Goal: Information Seeking & Learning: Learn about a topic

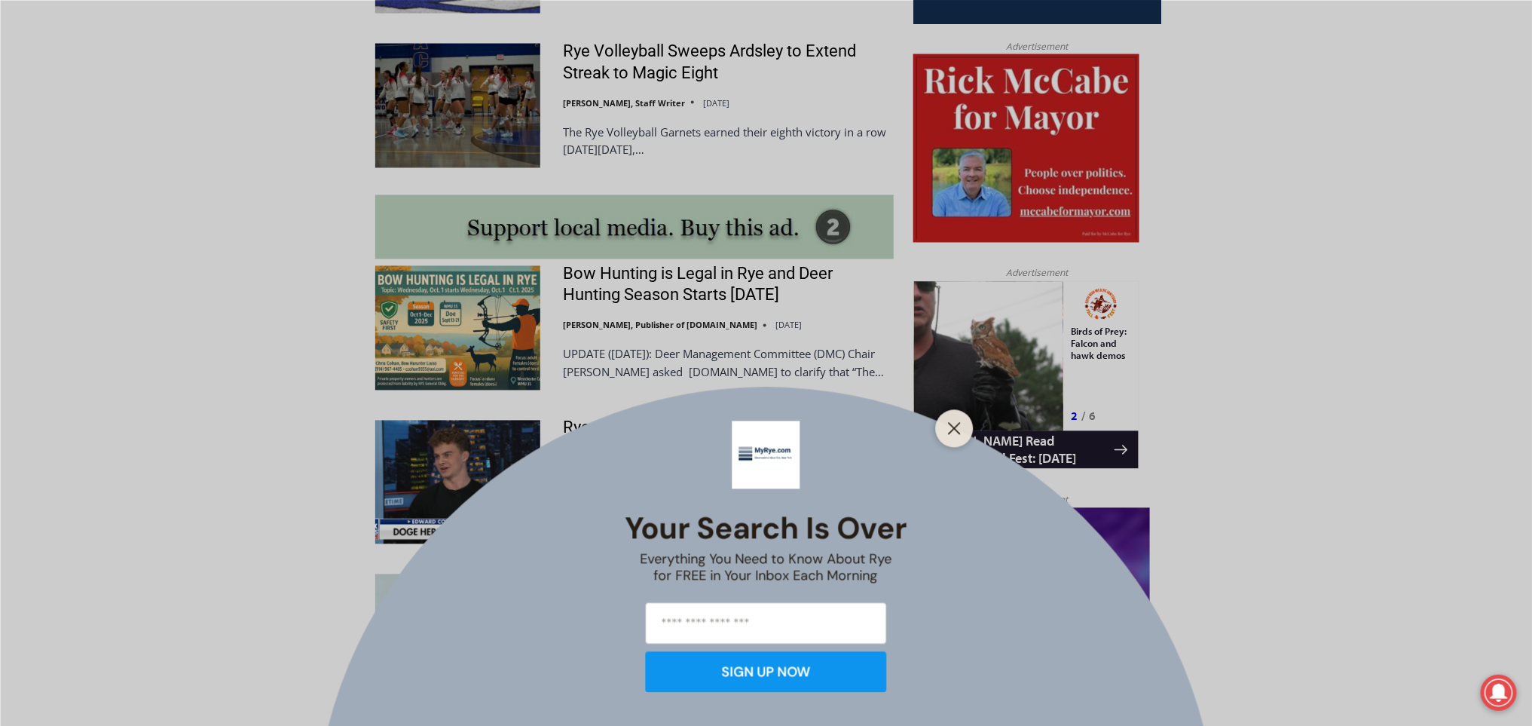
scroll to position [1494, 0]
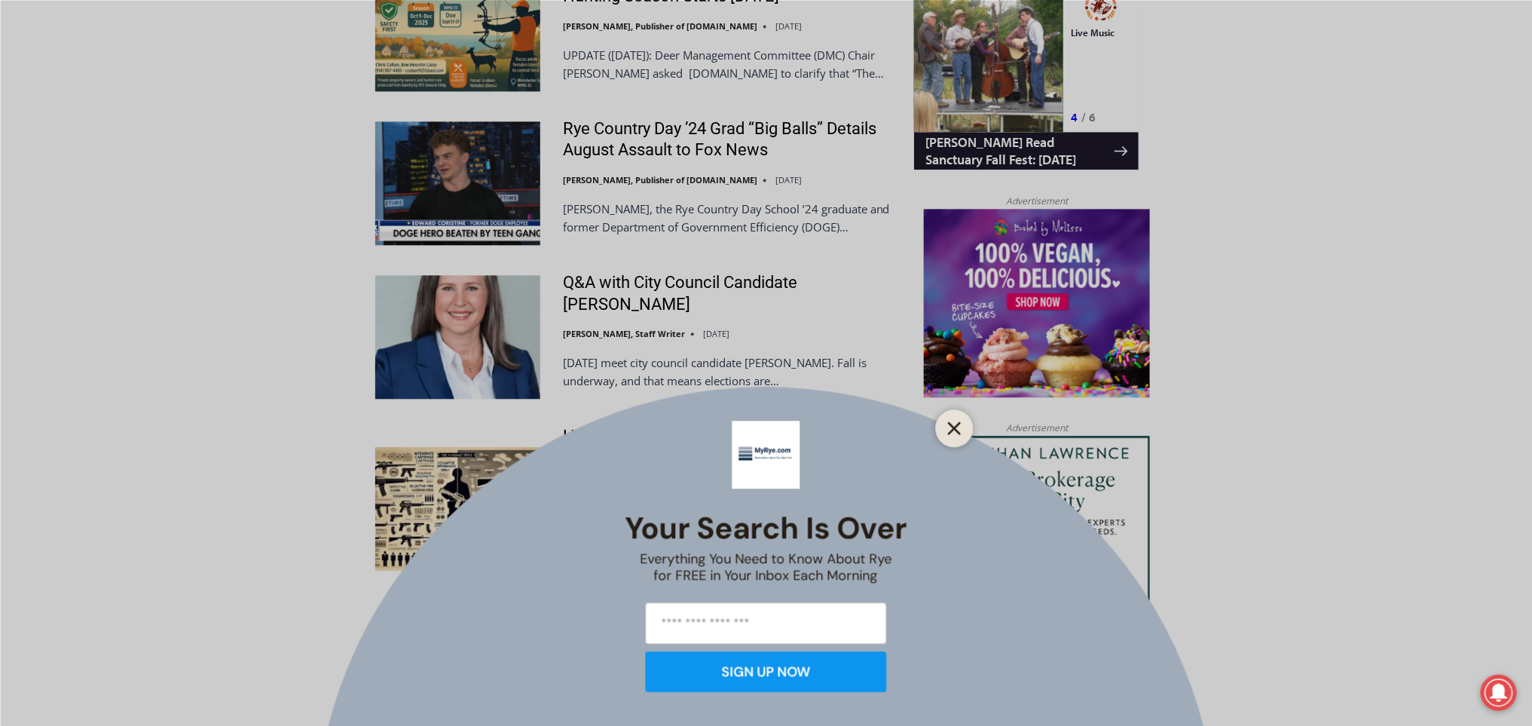
click at [956, 422] on icon "Close" at bounding box center [955, 428] width 14 height 14
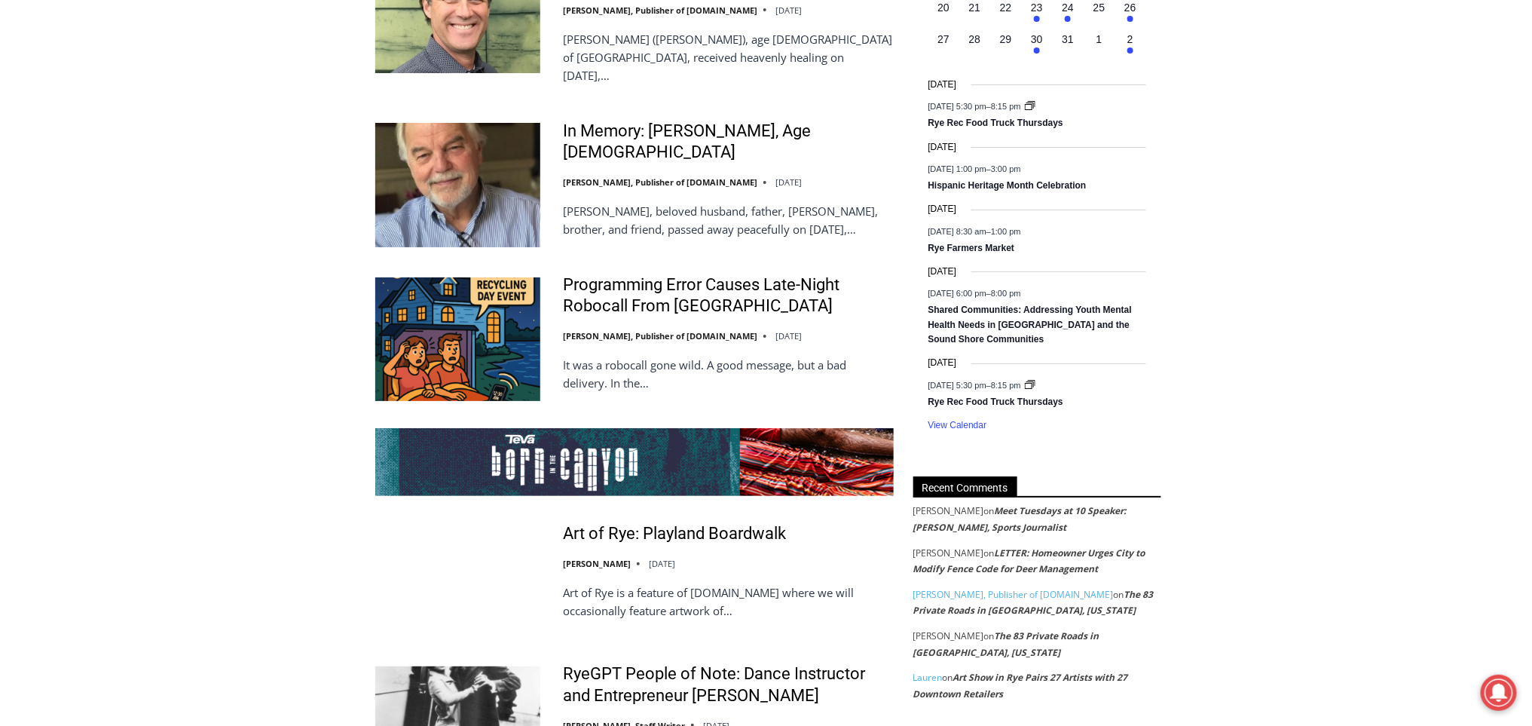
scroll to position [2585, 0]
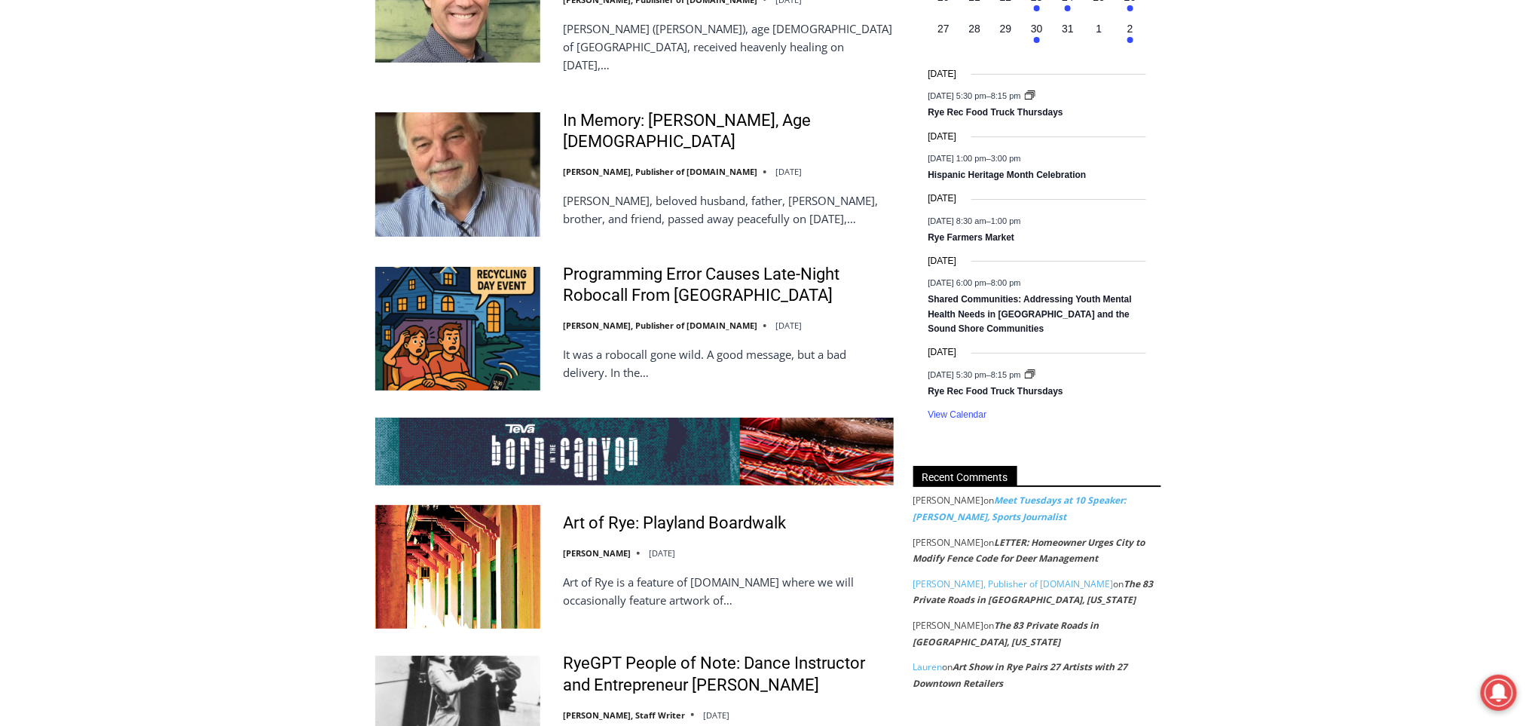
click at [1127, 510] on link "Meet Tuesdays at 10 Speaker: Mark Mulvoy, Sports Journalist" at bounding box center [1020, 508] width 213 height 29
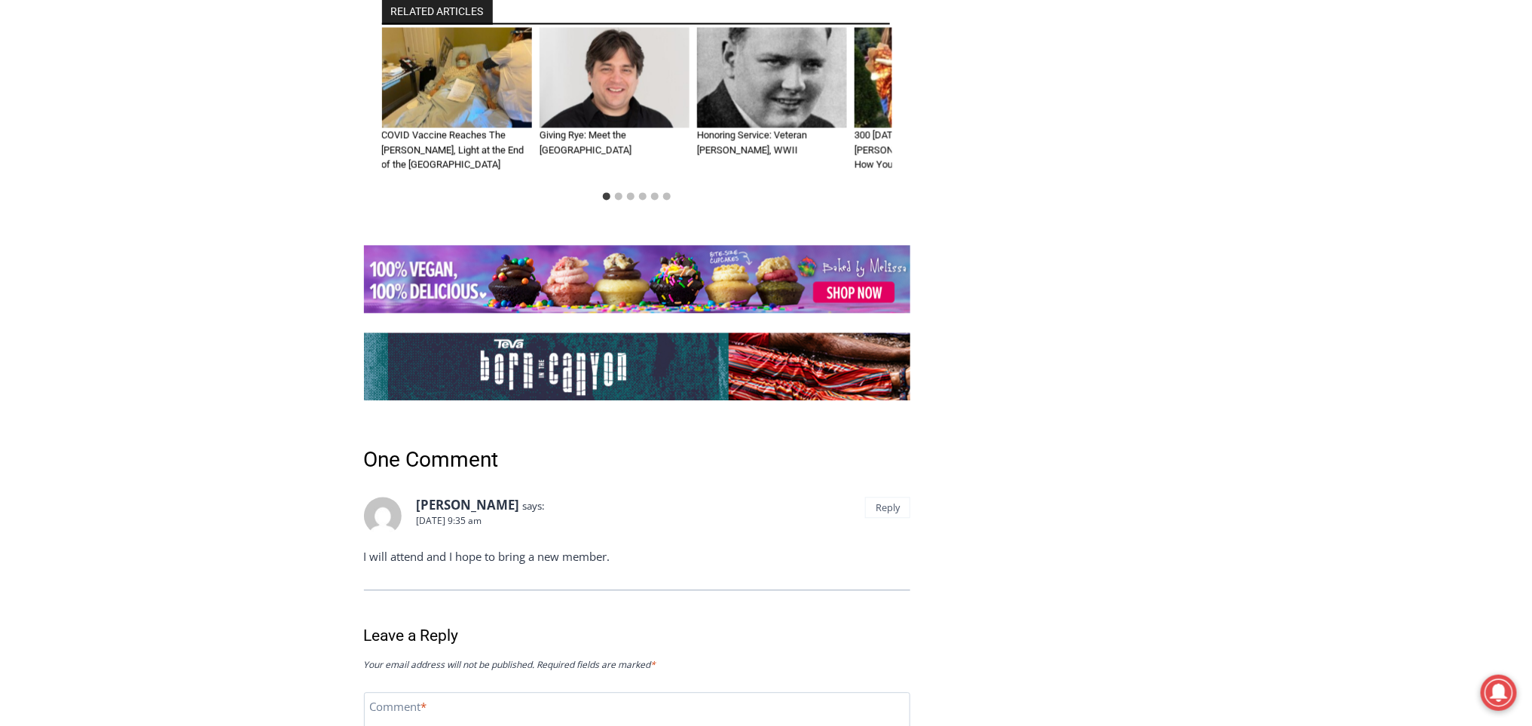
scroll to position [4050, 0]
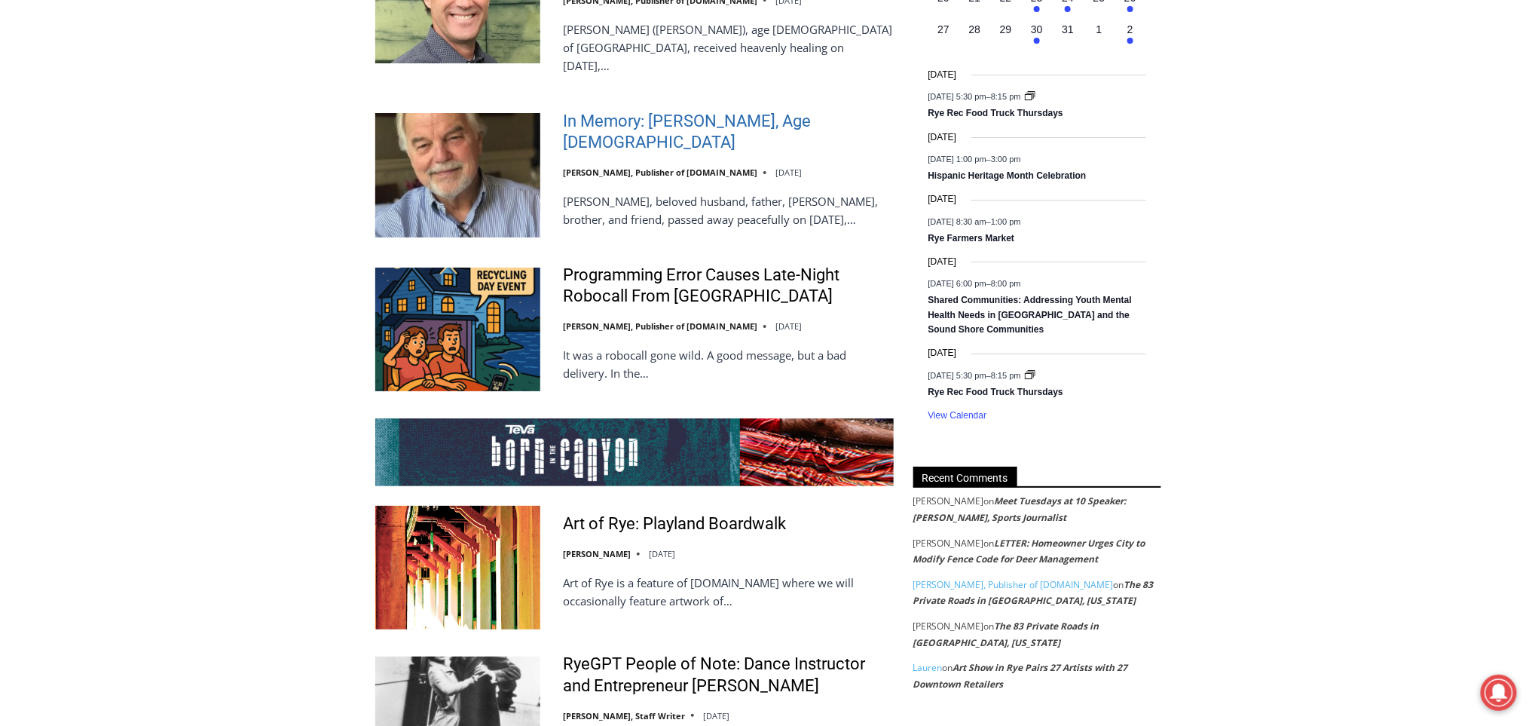
click at [685, 111] on link "In Memory: [PERSON_NAME], Age [DEMOGRAPHIC_DATA]" at bounding box center [728, 132] width 331 height 43
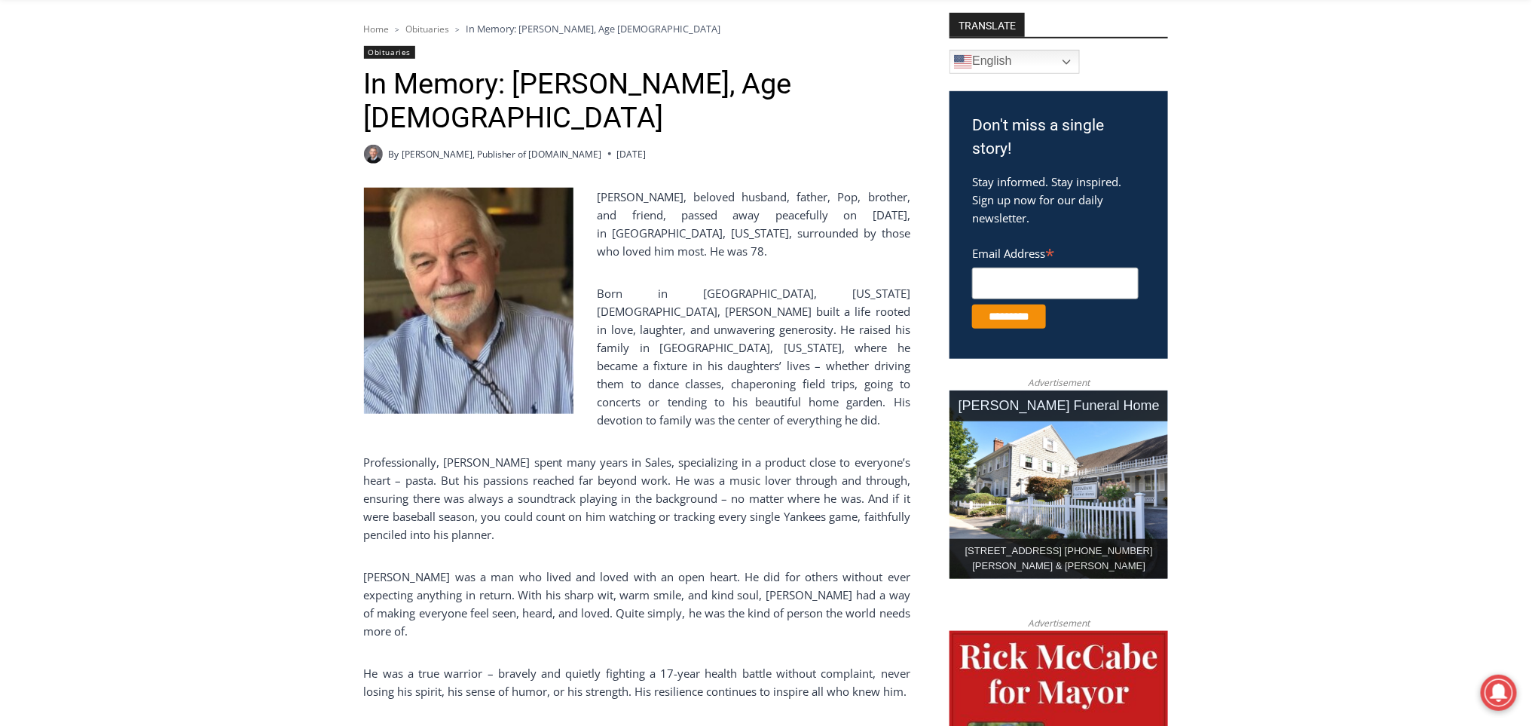
scroll to position [402, 0]
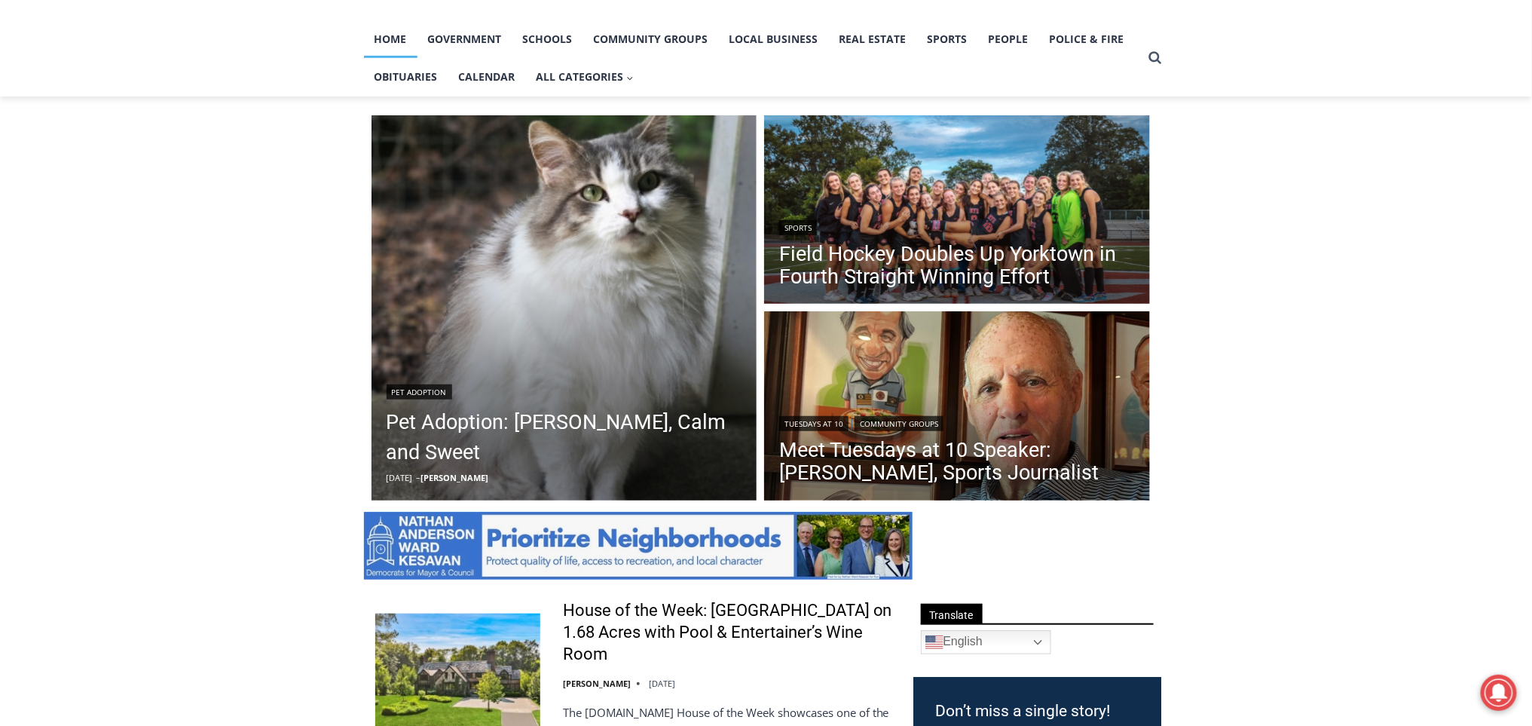
scroll to position [317, 0]
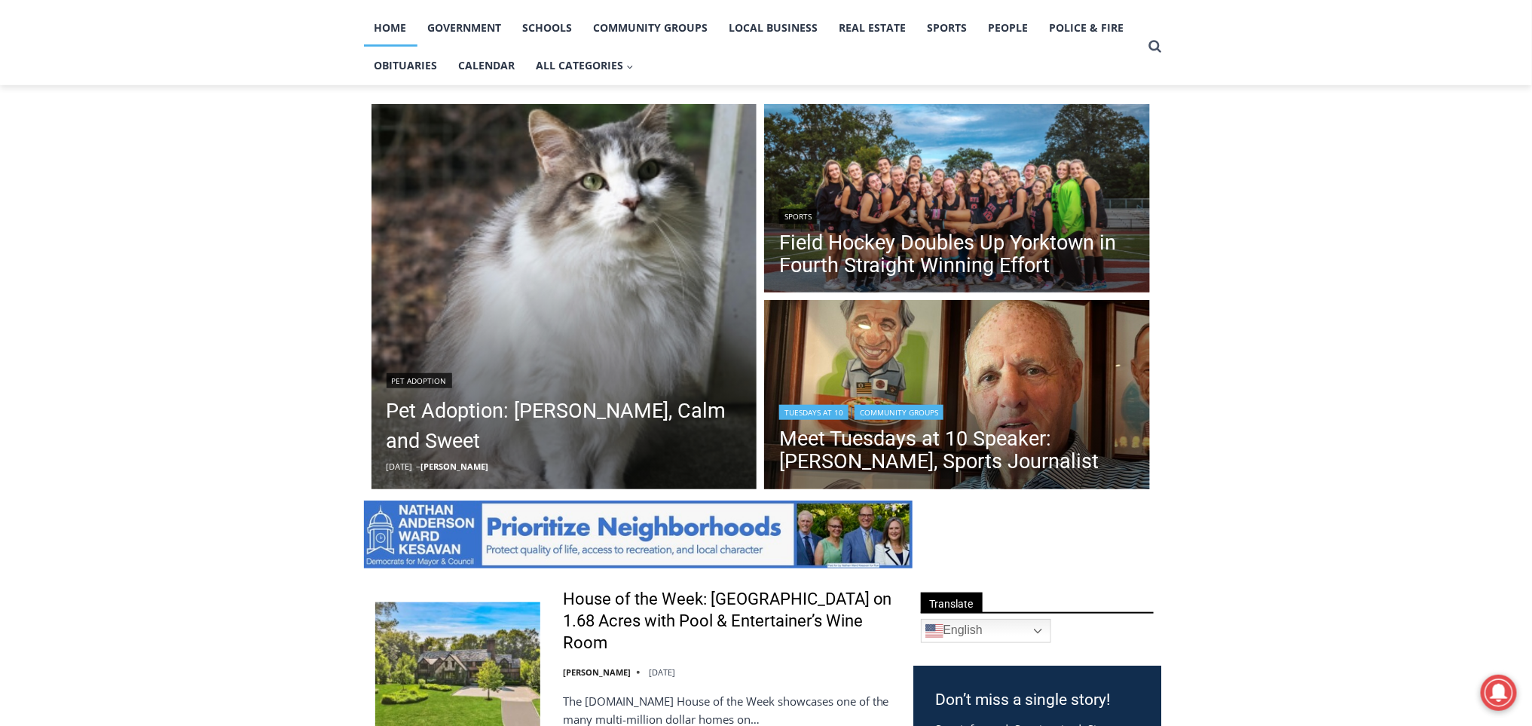
click at [1083, 394] on header "Tuesdays at 10 | Community Groups Meet Tuesdays at 10 Speaker: [PERSON_NAME], S…" at bounding box center [957, 439] width 386 height 108
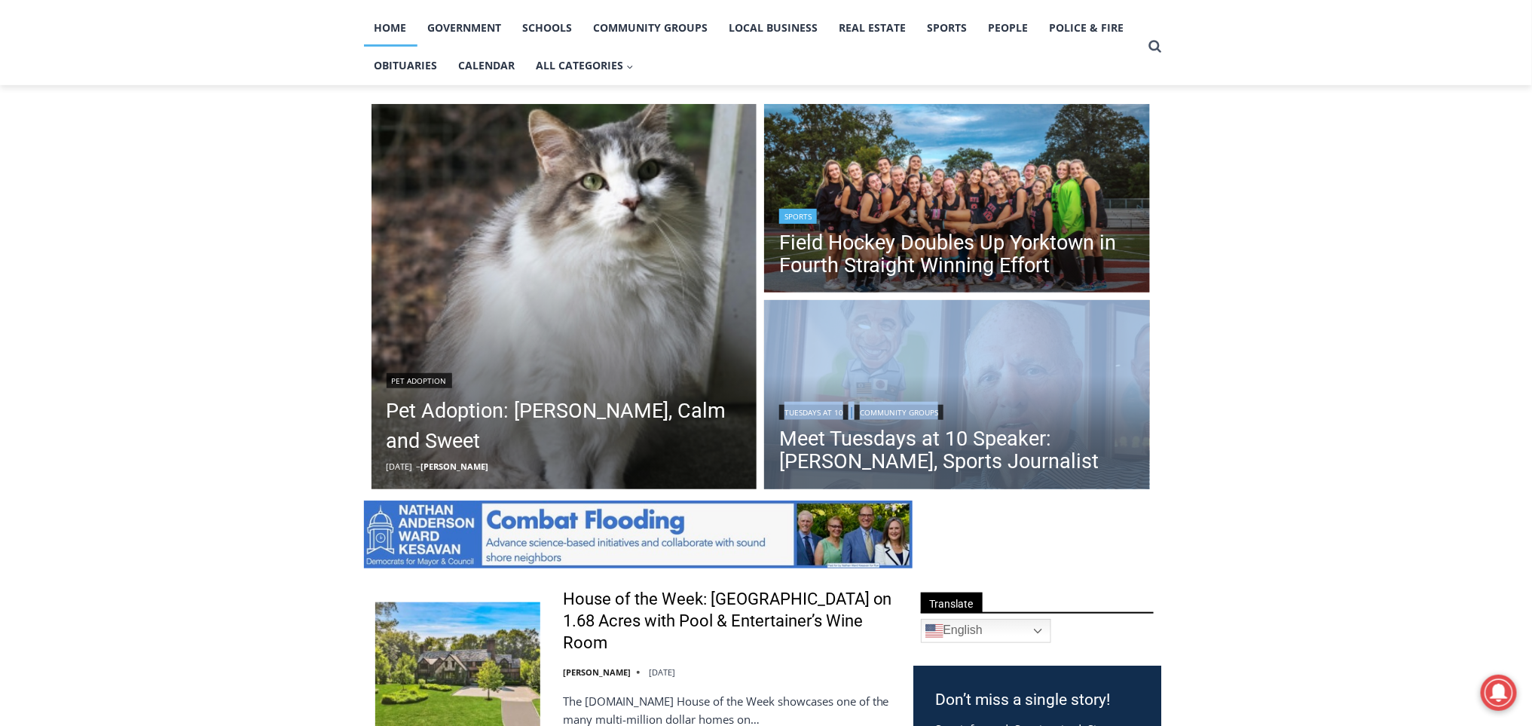
drag, startPoint x: 1083, startPoint y: 394, endPoint x: 1048, endPoint y: 289, distance: 110.4
click at [1048, 289] on div "Sports Field Hockey Doubles Up Yorktown in Fourth Straight Winning Effort Tuesd…" at bounding box center [957, 296] width 386 height 385
